Goal: Find specific page/section: Find specific page/section

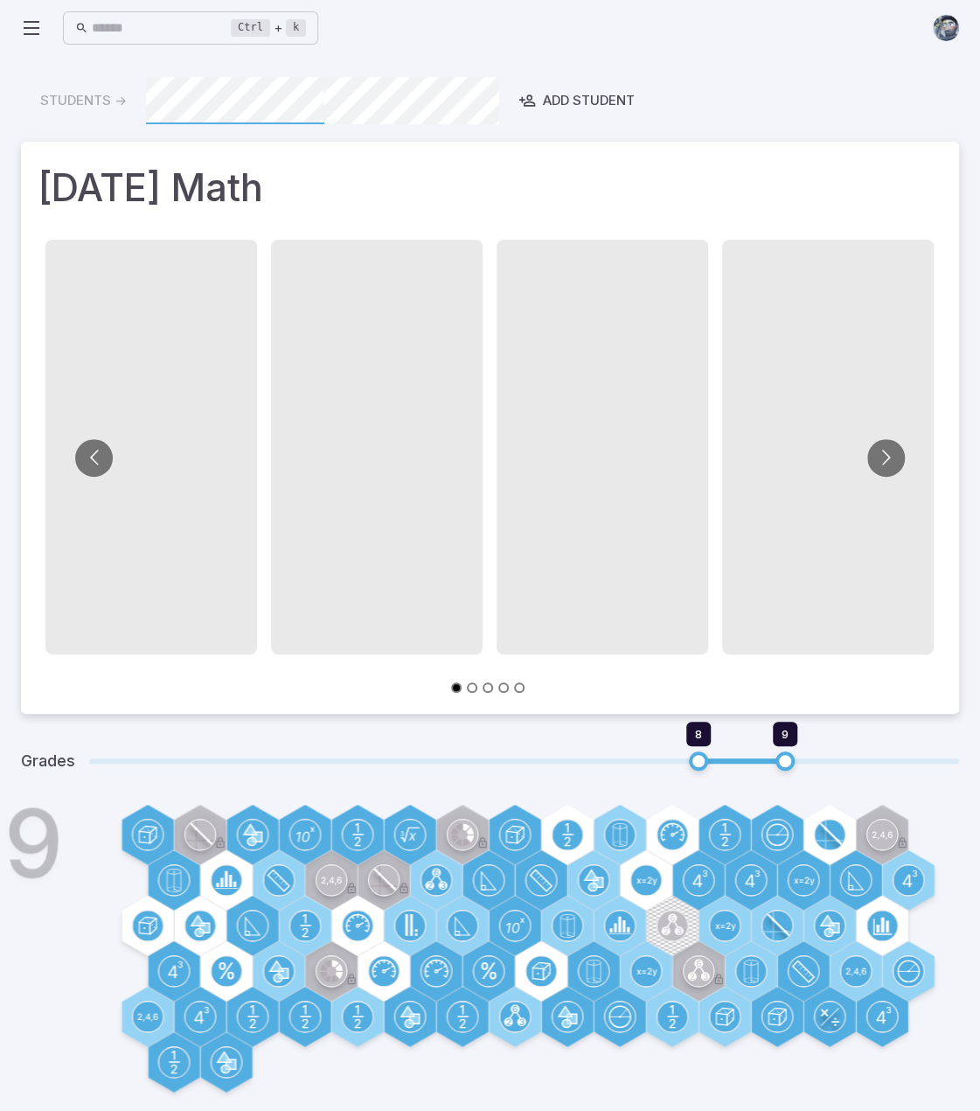
click at [38, 37] on icon at bounding box center [31, 27] width 21 height 21
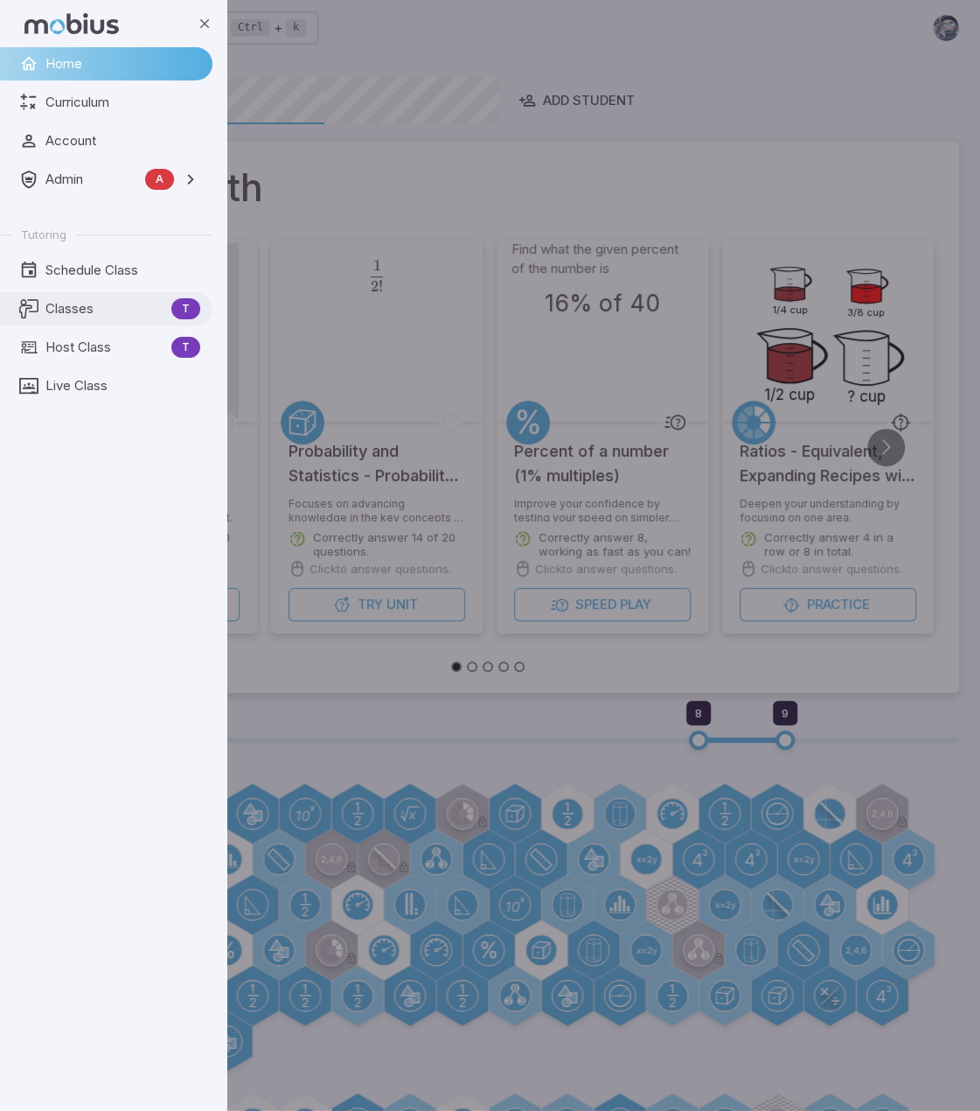
click at [91, 303] on span "Classes" at bounding box center [104, 308] width 119 height 19
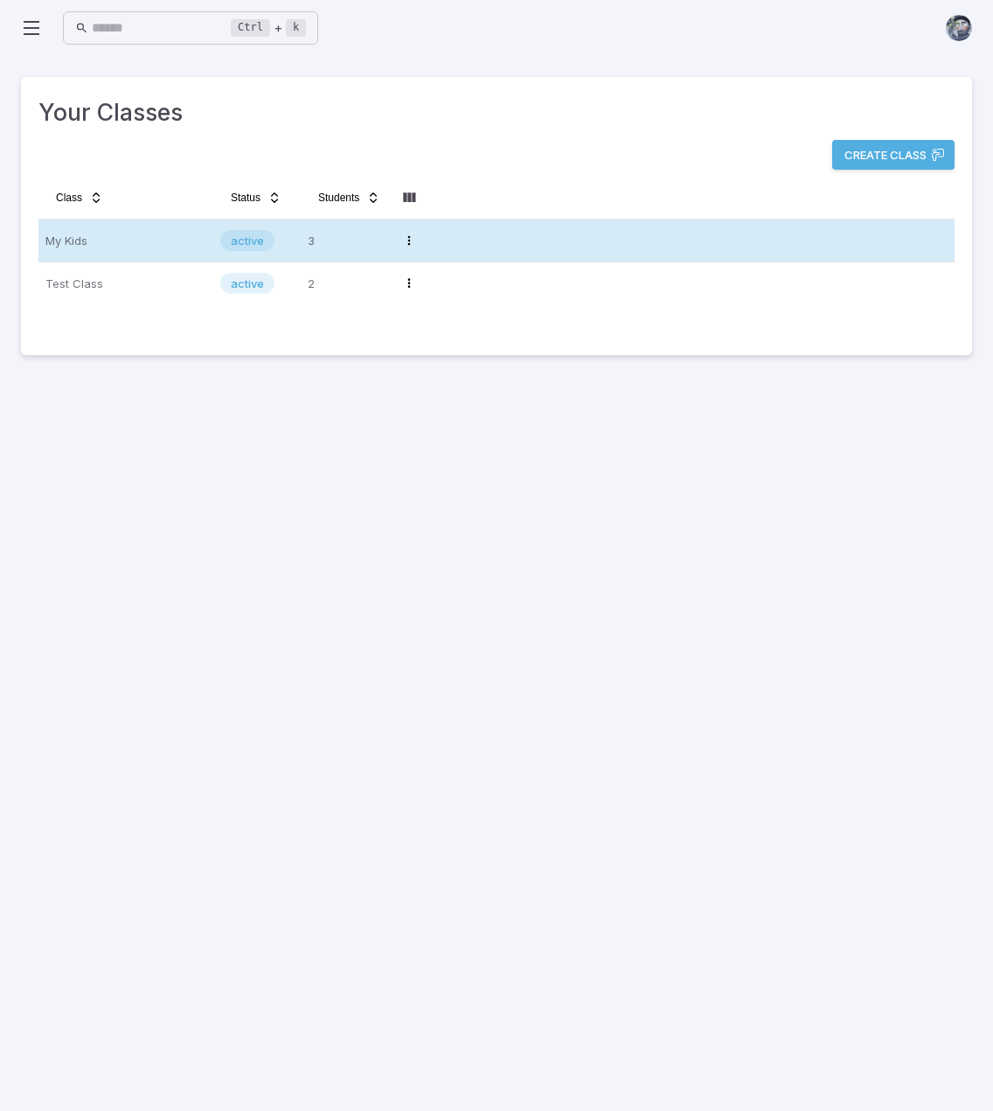
click at [124, 242] on p "My Kids" at bounding box center [125, 240] width 161 height 28
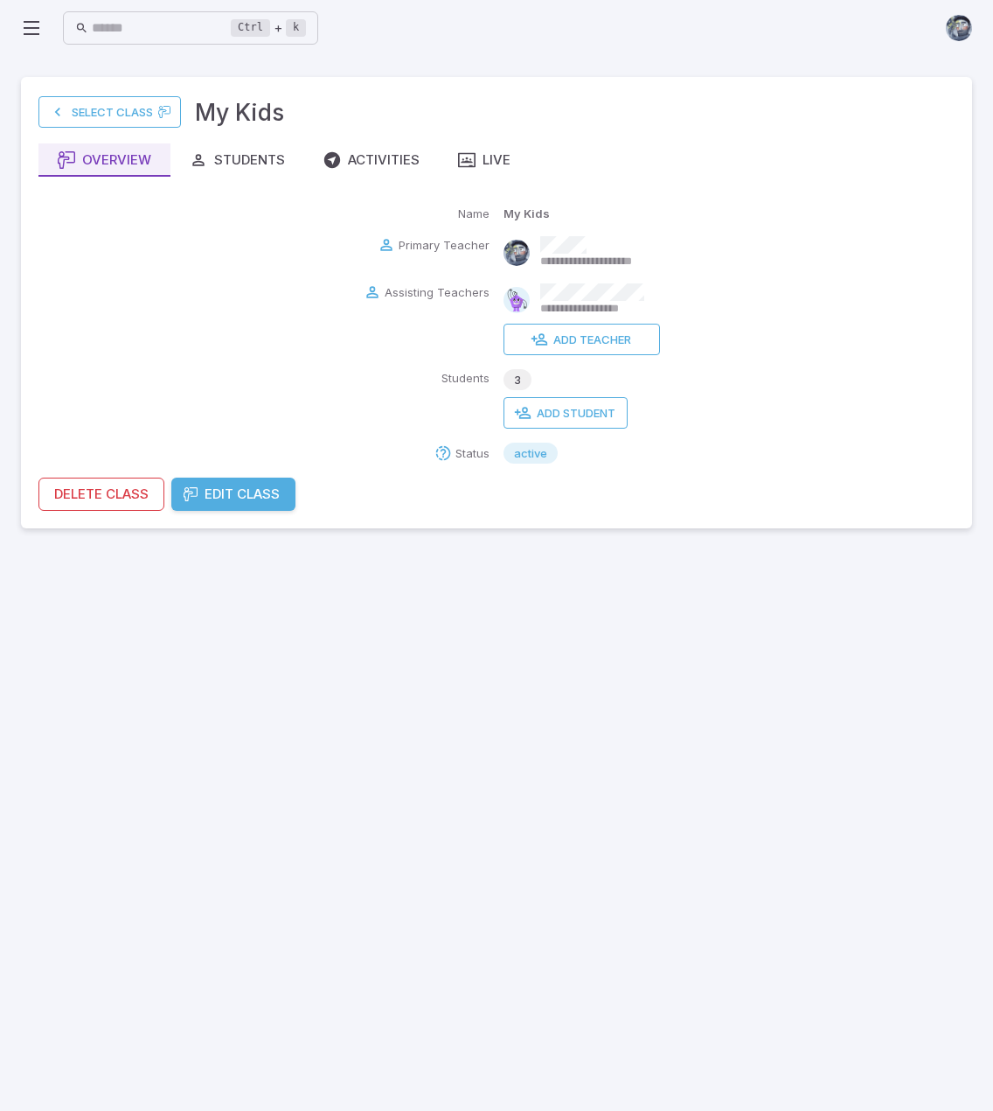
click at [483, 142] on div "**********" at bounding box center [496, 302] width 916 height 416
click at [484, 156] on div "Live" at bounding box center [484, 159] width 52 height 19
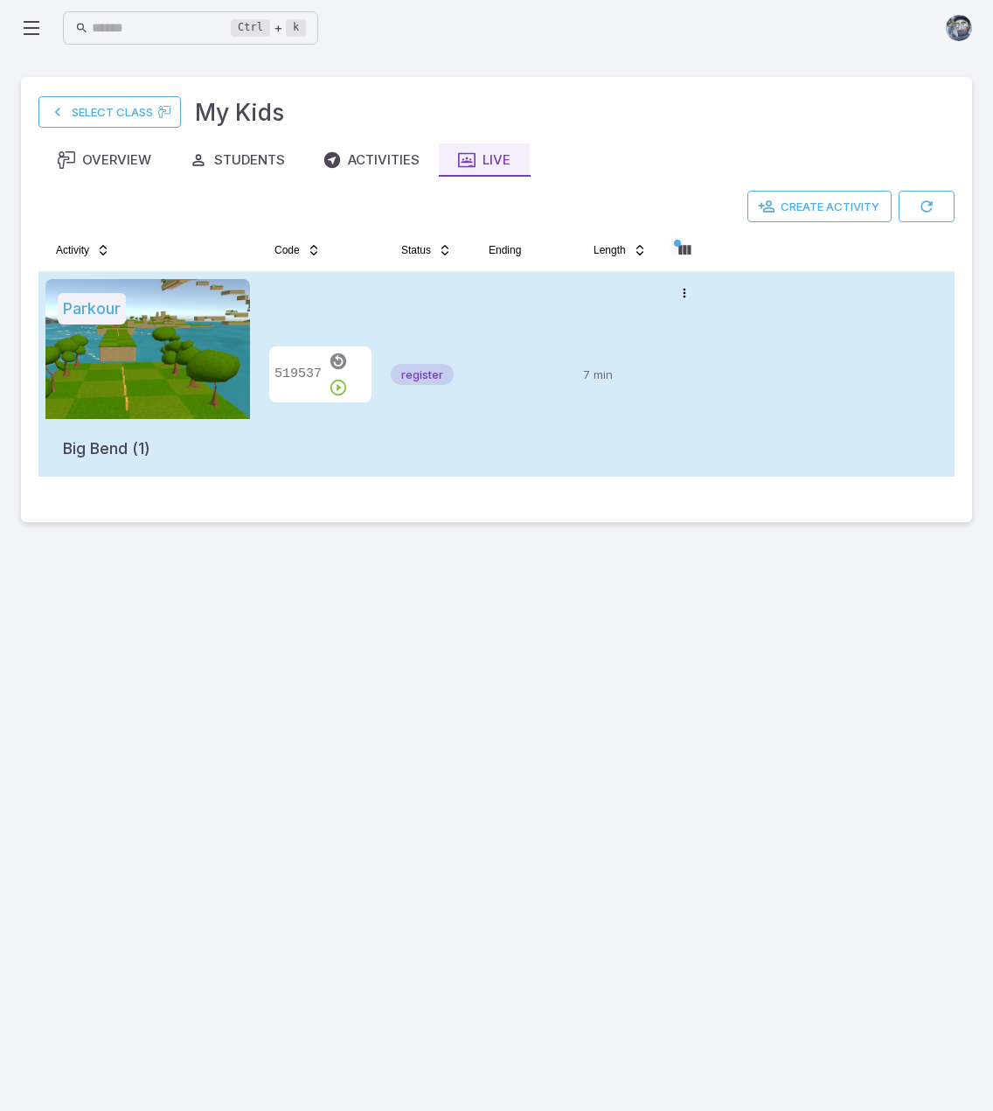
click at [199, 368] on div at bounding box center [147, 349] width 205 height 140
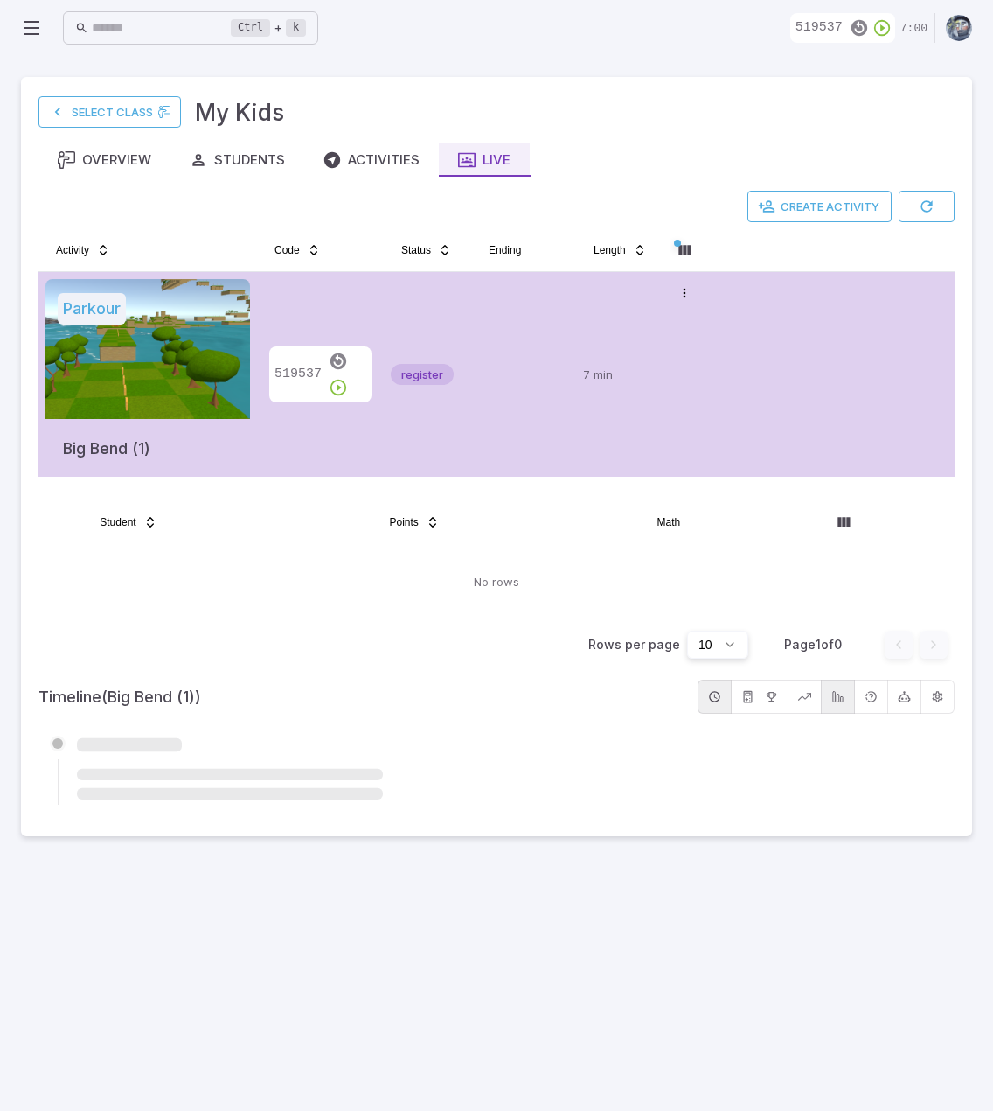
click at [675, 947] on main "Select Class My Kids Overview Students Activities Live Create Activity Activity…" at bounding box center [496, 583] width 993 height 1055
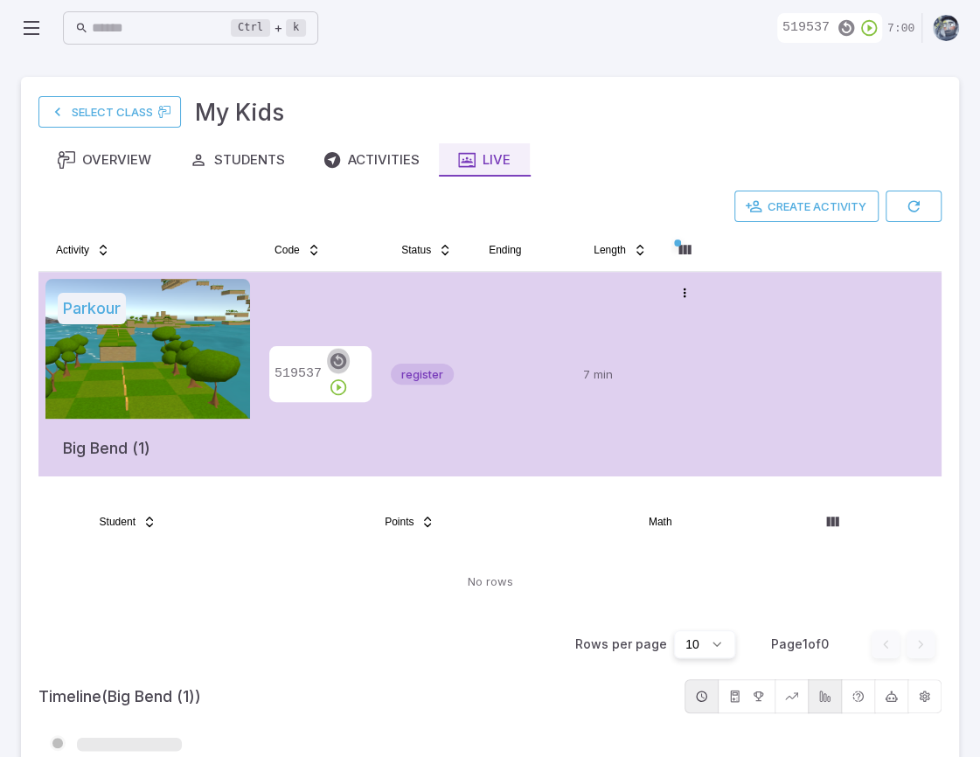
click at [332, 369] on icon "button" at bounding box center [338, 361] width 19 height 19
click at [331, 371] on icon "button" at bounding box center [338, 361] width 19 height 19
click at [334, 371] on icon "button" at bounding box center [338, 361] width 19 height 19
click at [598, 434] on p "7 min" at bounding box center [619, 374] width 73 height 191
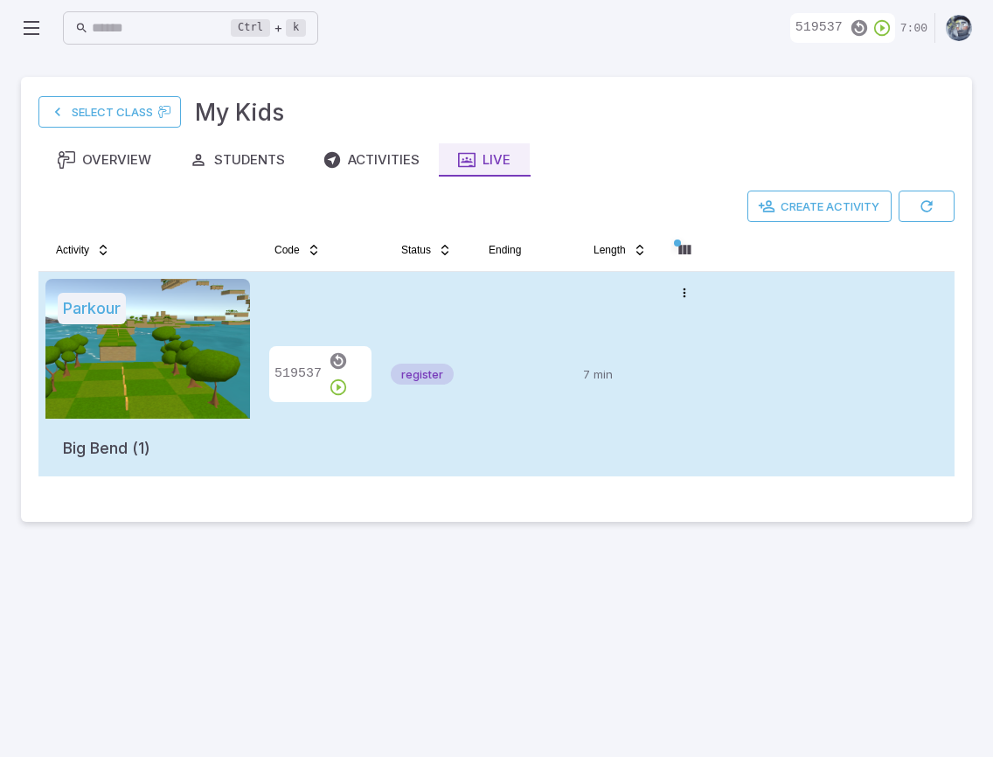
click at [598, 434] on p "7 min" at bounding box center [619, 374] width 73 height 191
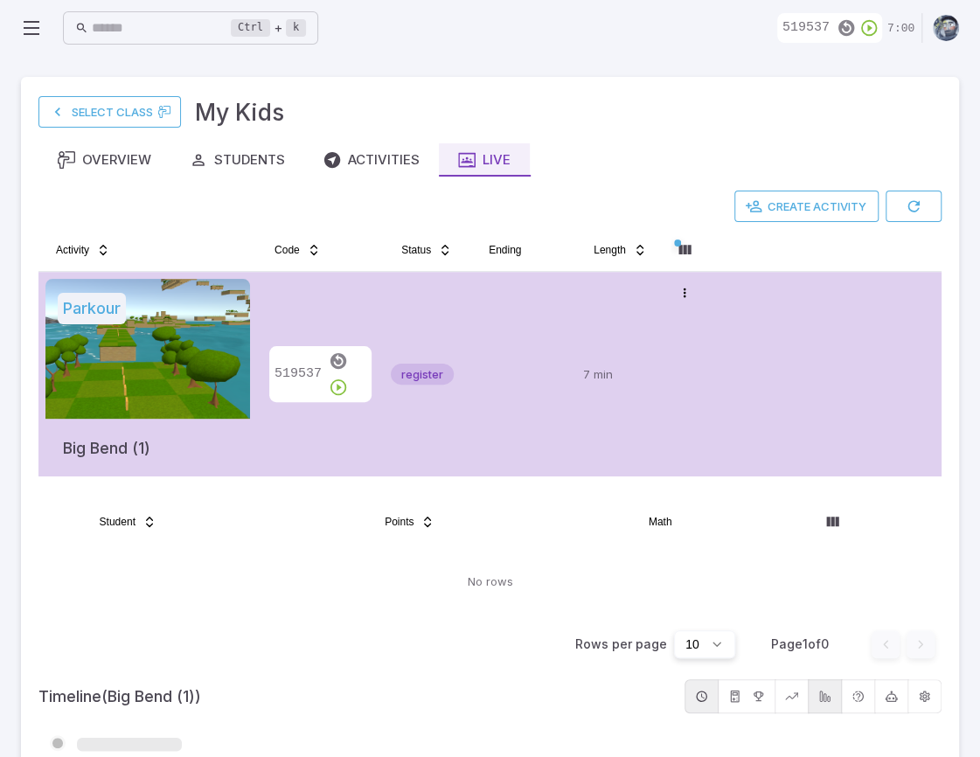
click at [503, 436] on td at bounding box center [523, 374] width 105 height 205
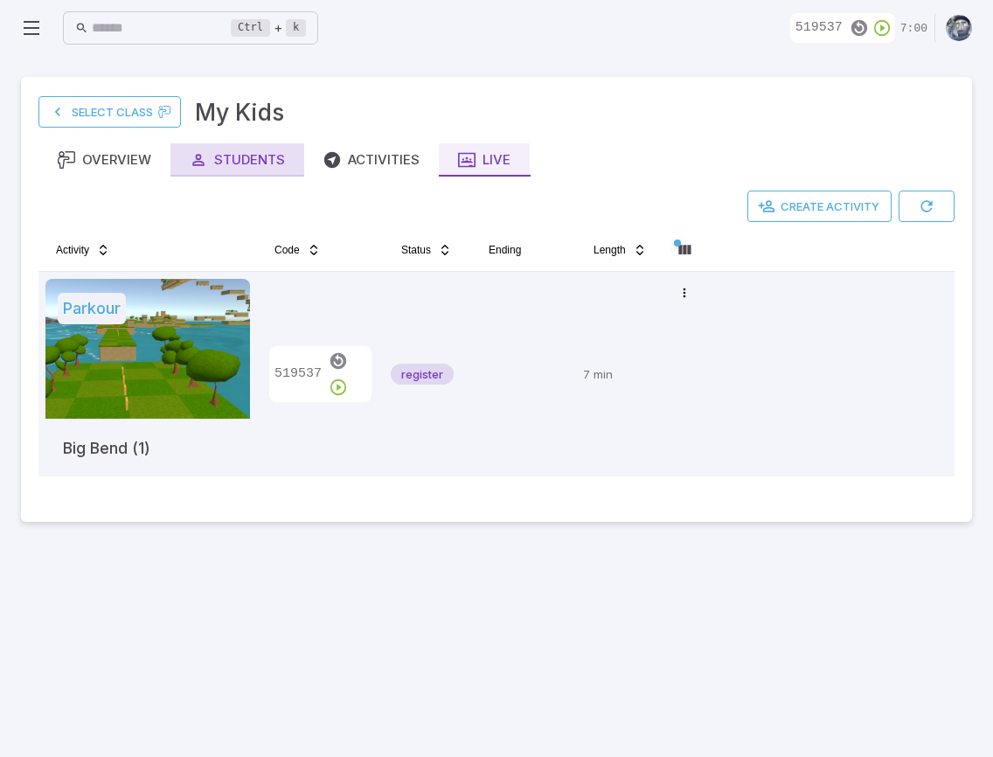
click at [227, 165] on div "Students" at bounding box center [237, 159] width 95 height 19
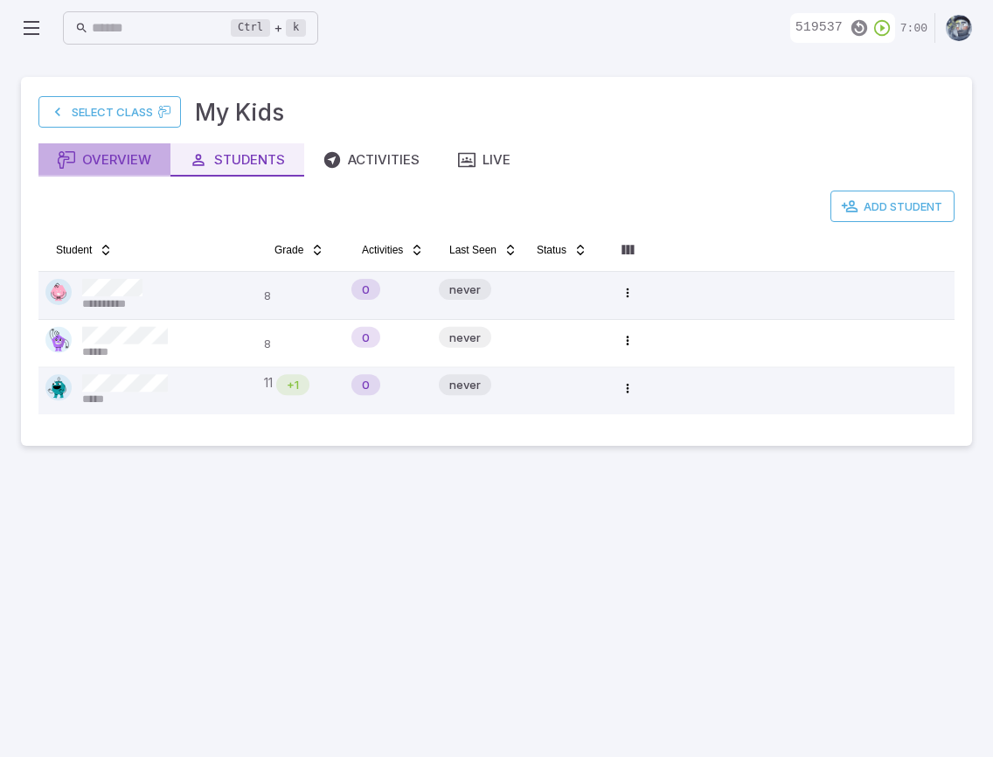
click at [108, 160] on div "Overview" at bounding box center [105, 159] width 94 height 19
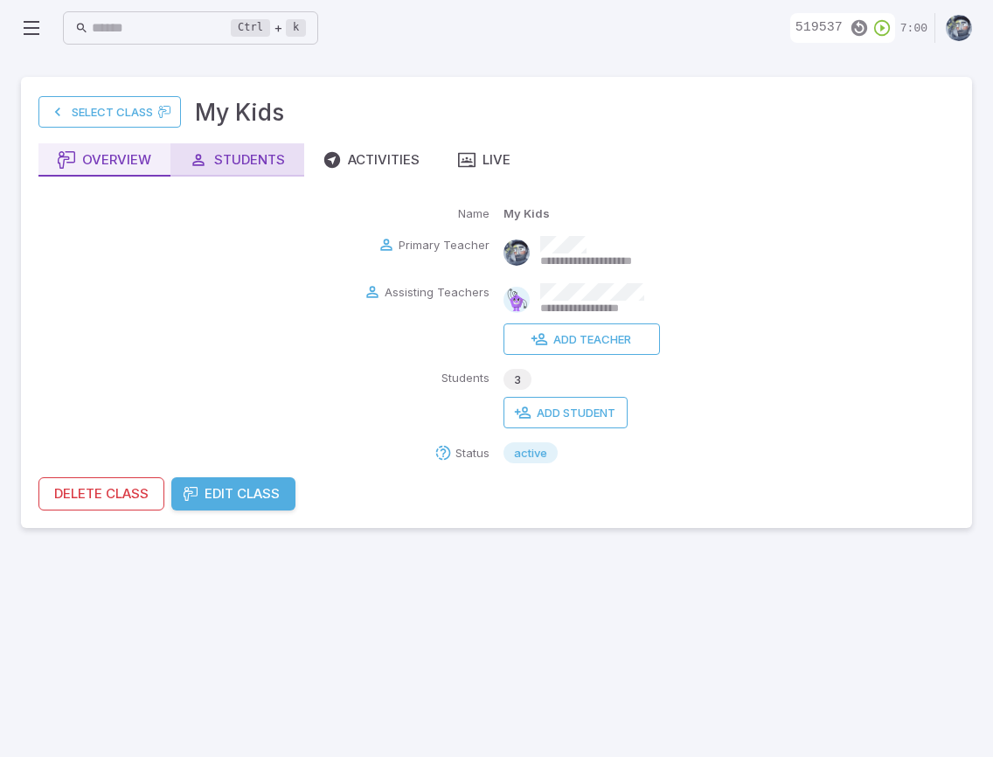
click at [252, 160] on div "Students" at bounding box center [237, 159] width 95 height 19
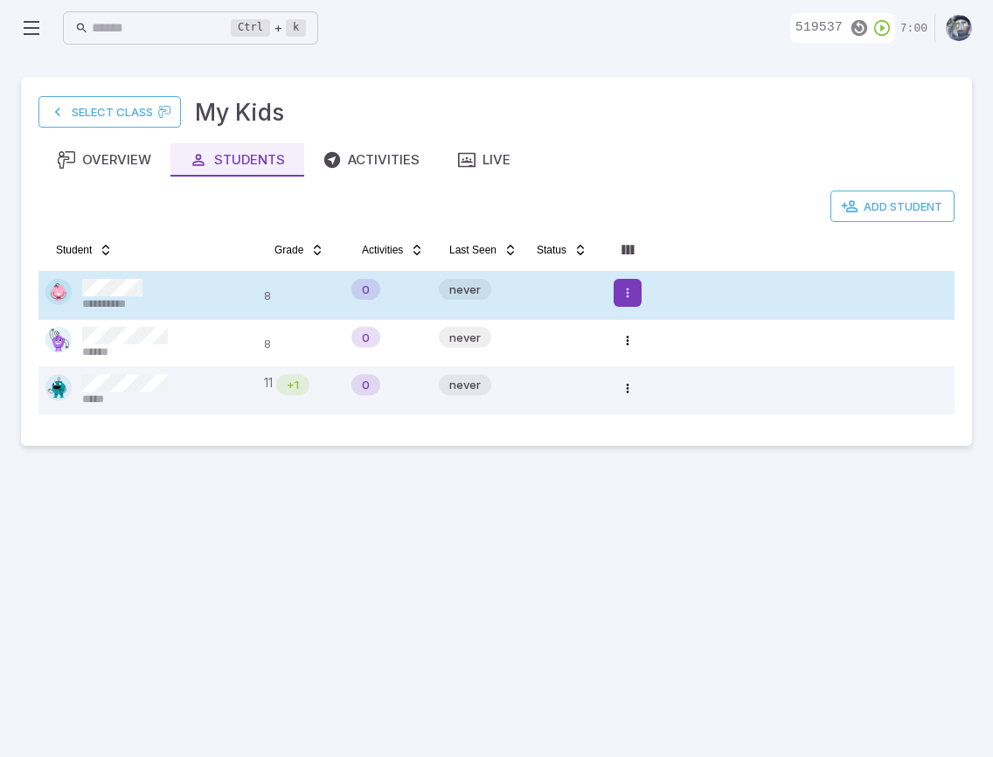
click at [631, 293] on html "**********" at bounding box center [496, 378] width 993 height 757
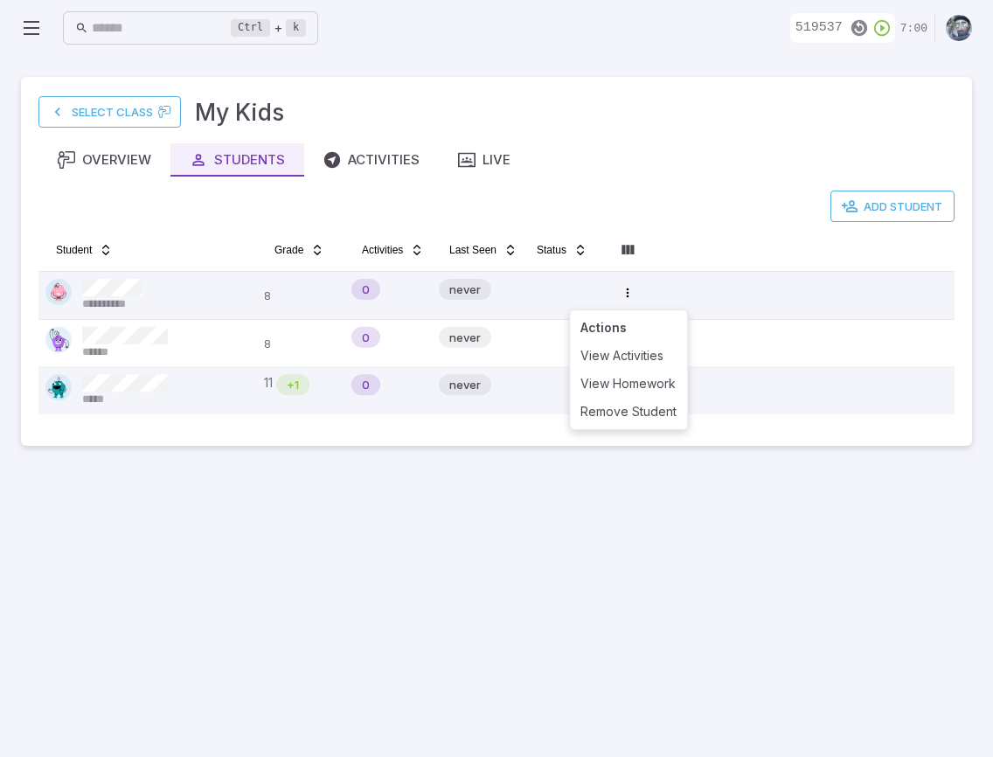
click at [327, 617] on html "**********" at bounding box center [496, 378] width 993 height 757
